Goal: Navigation & Orientation: Understand site structure

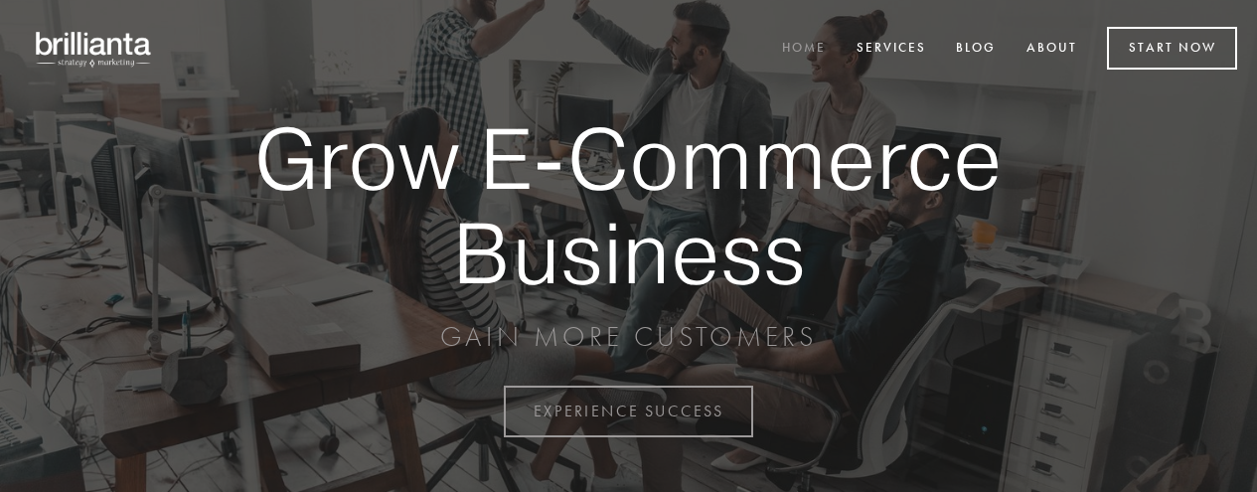
click at [809, 89] on div "Home Services Blog About Start Now" at bounding box center [628, 48] width 1217 height 97
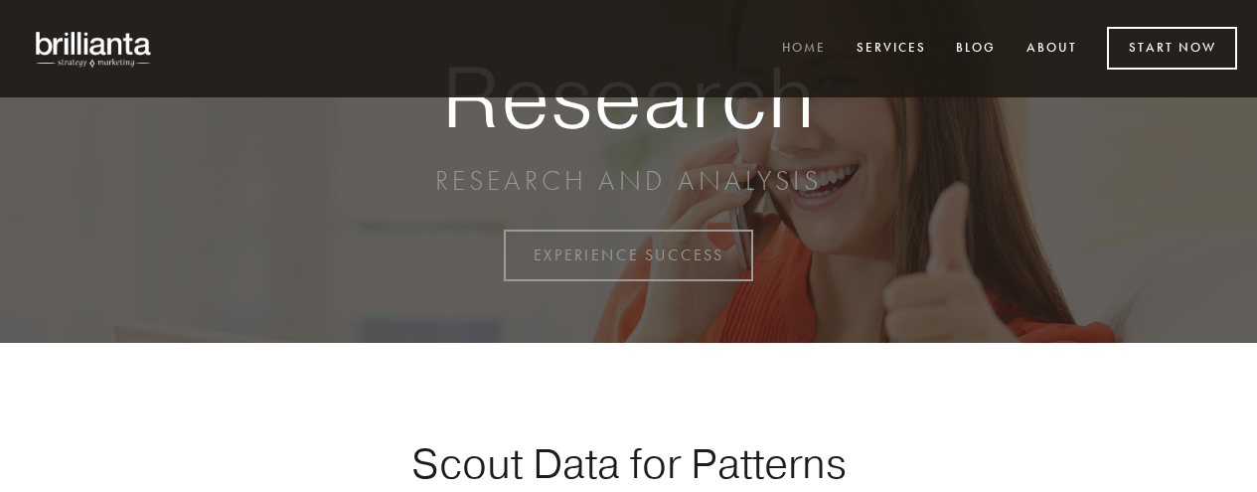
scroll to position [914, 0]
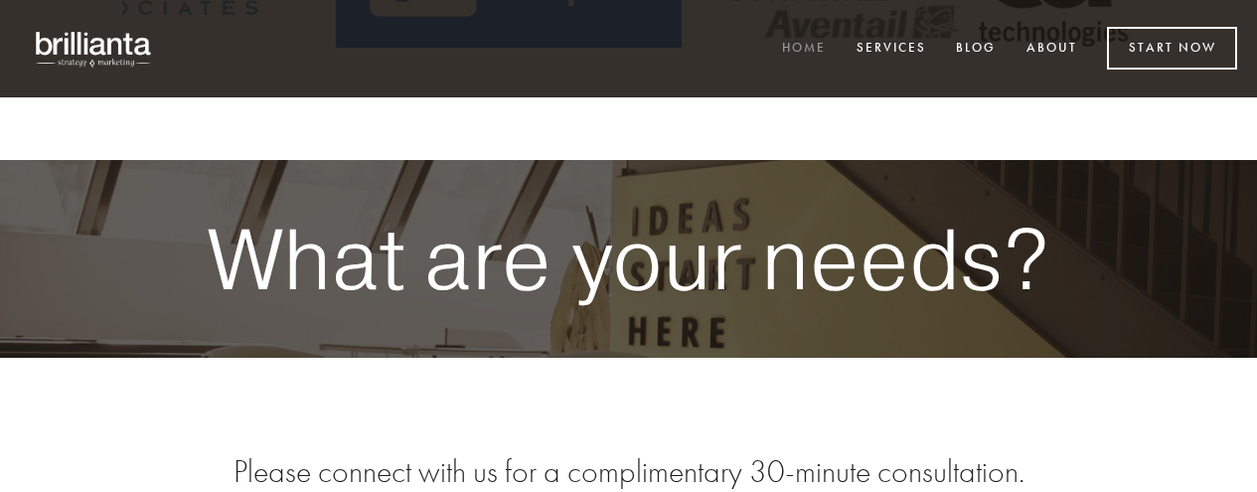
scroll to position [3523, 0]
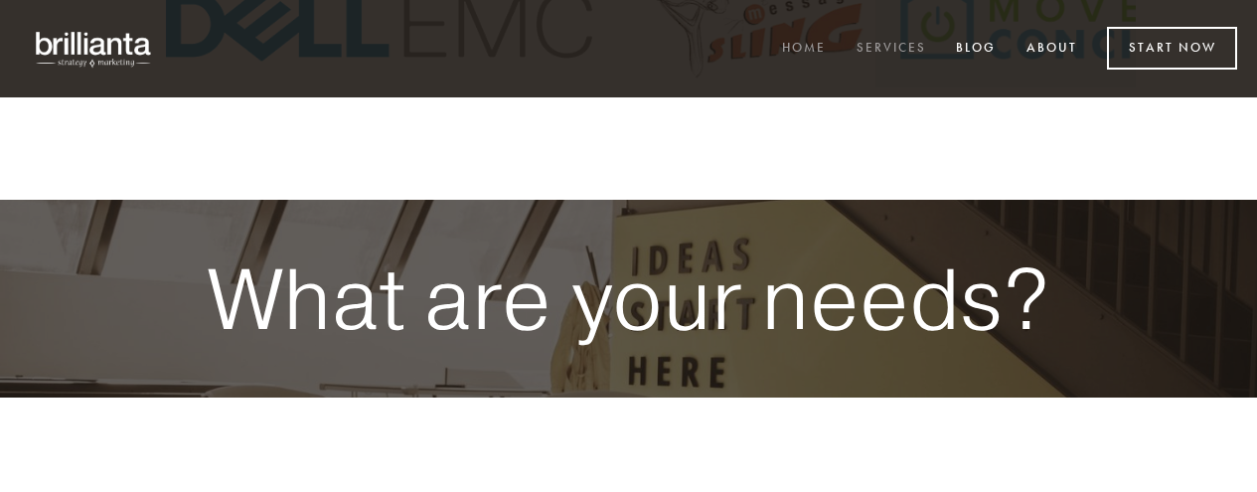
click at [892, 46] on link "Services" at bounding box center [891, 49] width 95 height 33
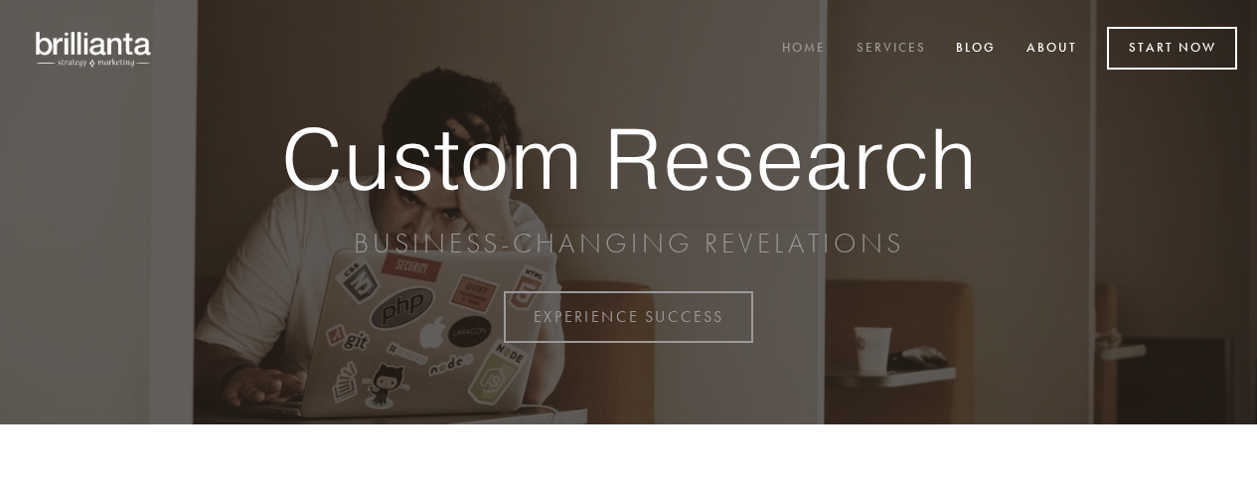
click at [810, 40] on link "Home" at bounding box center [804, 49] width 70 height 33
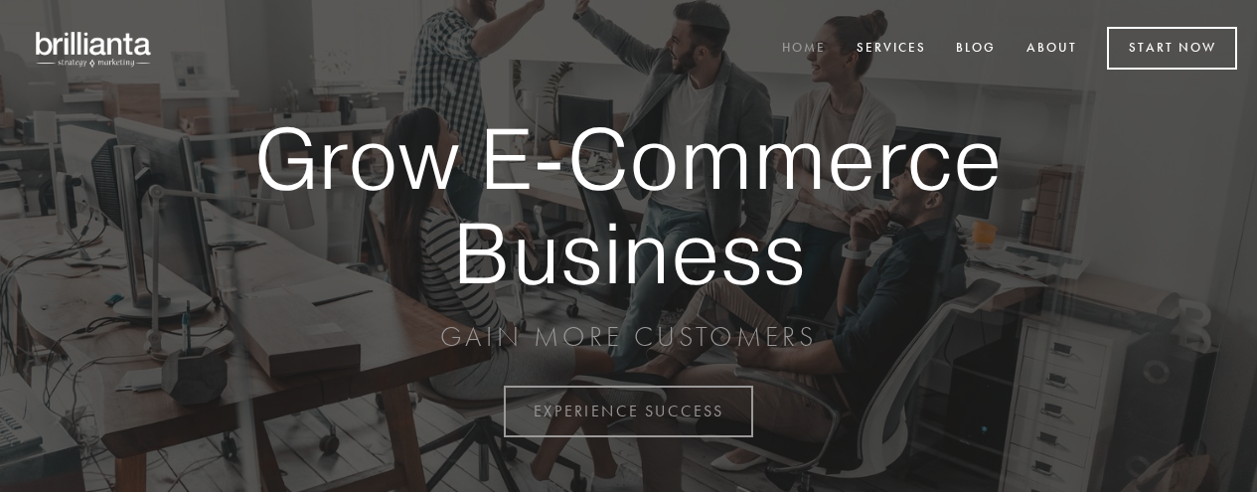
click at [1044, 42] on link "About" at bounding box center [1052, 49] width 77 height 33
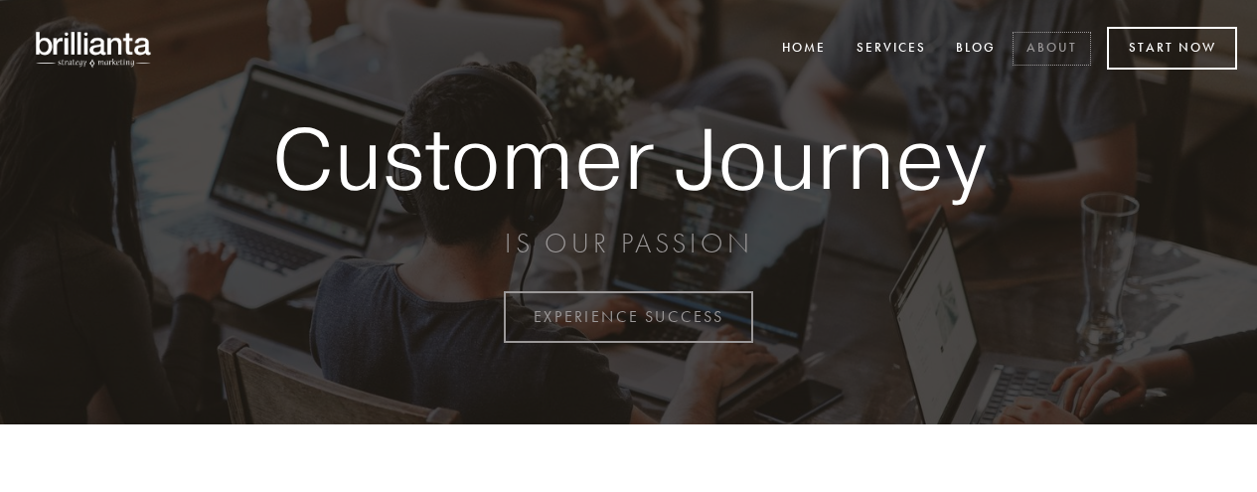
click at [1044, 42] on link "About" at bounding box center [1052, 49] width 77 height 33
click at [1032, 51] on link "About" at bounding box center [1052, 49] width 77 height 33
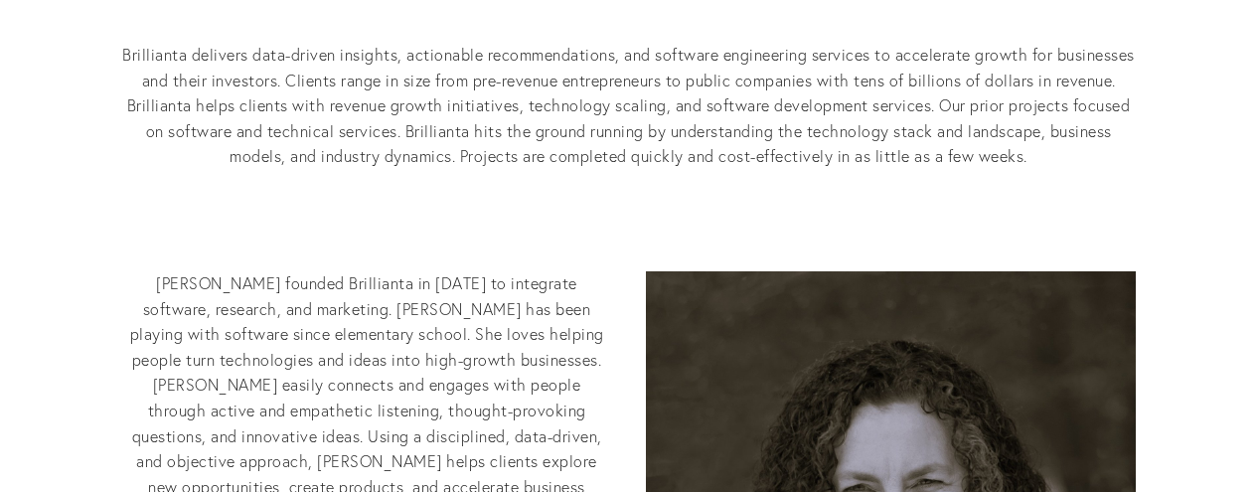
scroll to position [437, 0]
